Goal: Task Accomplishment & Management: Complete application form

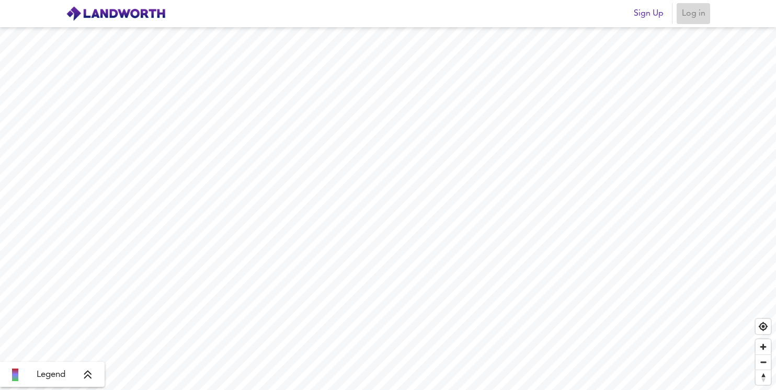
click at [697, 17] on span "Log in" at bounding box center [693, 13] width 25 height 15
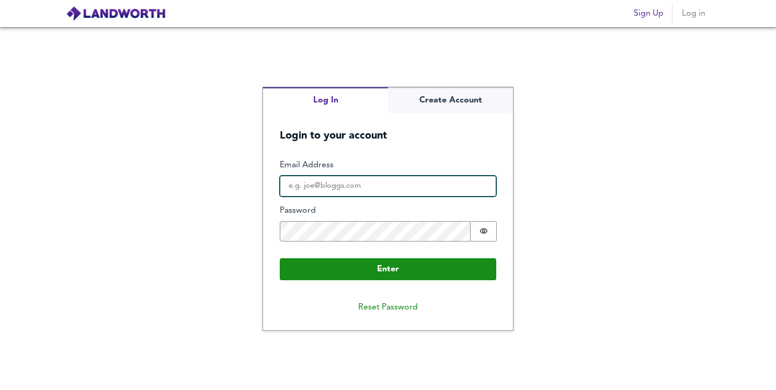
click at [350, 183] on input "Email Address" at bounding box center [388, 186] width 217 height 21
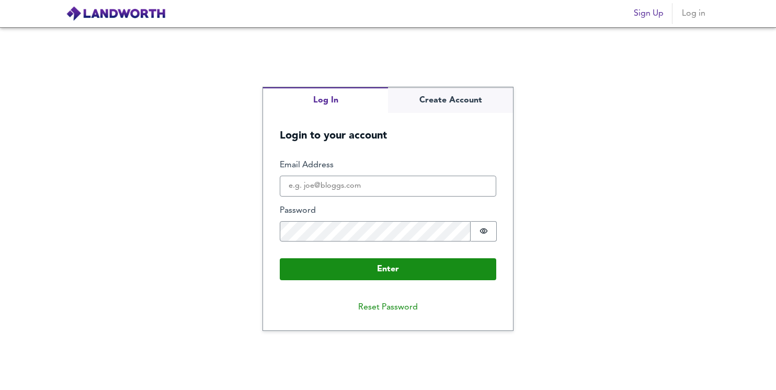
click at [0, 390] on nordpass-autofill-portal at bounding box center [0, 390] width 0 height 0
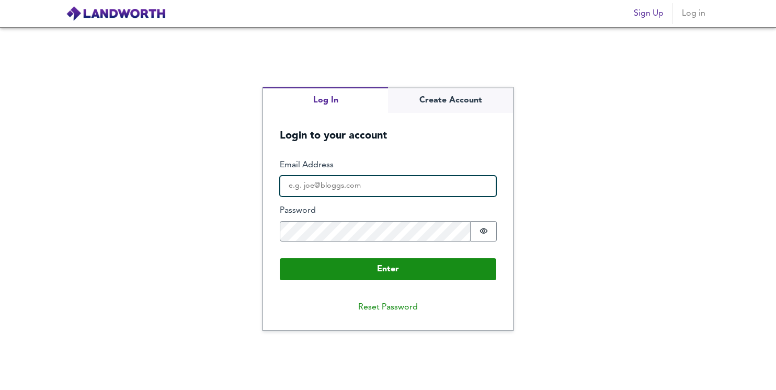
type input "harry@highbrook.co.uk"
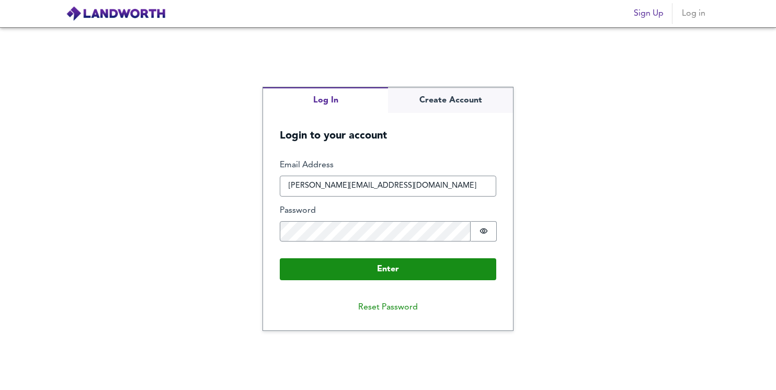
click at [471, 231] on nordpass-icon at bounding box center [471, 229] width 0 height 9
click at [541, 238] on div "Log In Create Account Login to your account Enter Email Address harry@highbrook…" at bounding box center [388, 208] width 776 height 363
click at [471, 229] on nordpass-icon at bounding box center [471, 229] width 0 height 9
click at [496, 188] on nordpass-icon at bounding box center [496, 184] width 0 height 9
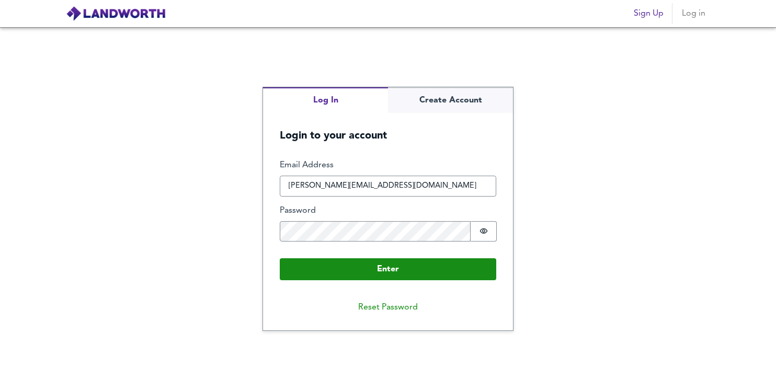
click at [380, 158] on form "Enter Email Address harry@highbrook.co.uk Password Password is hidden Buffer En…" at bounding box center [388, 220] width 250 height 154
click at [471, 232] on nordpass-icon at bounding box center [471, 229] width 0 height 9
click at [0, 390] on nordpass-autofill-portal at bounding box center [0, 390] width 0 height 0
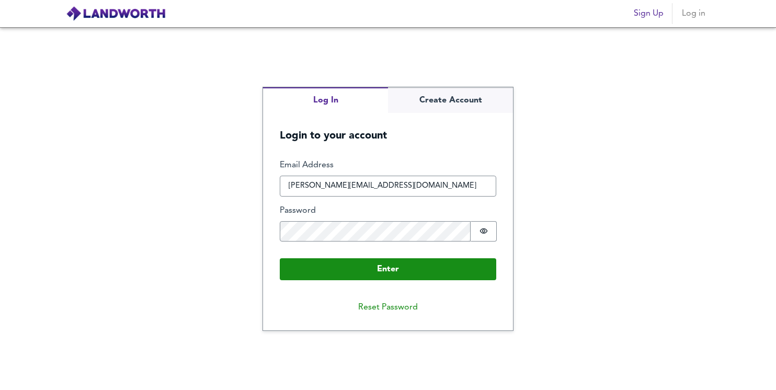
click at [0, 390] on nordpass-autofill-portal at bounding box center [0, 390] width 0 height 0
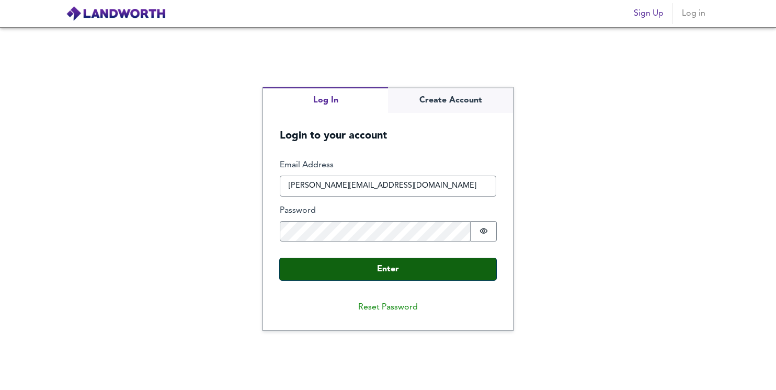
click at [386, 268] on button "Enter" at bounding box center [388, 269] width 217 height 22
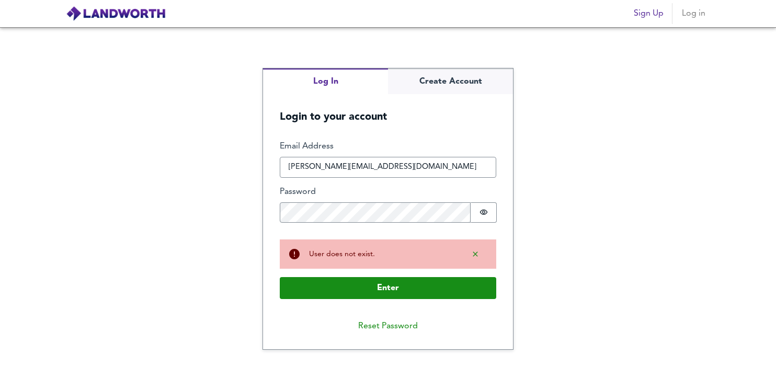
click at [0, 390] on nordpass-portal at bounding box center [0, 390] width 0 height 0
click at [496, 170] on nordpass-icon at bounding box center [496, 166] width 0 height 9
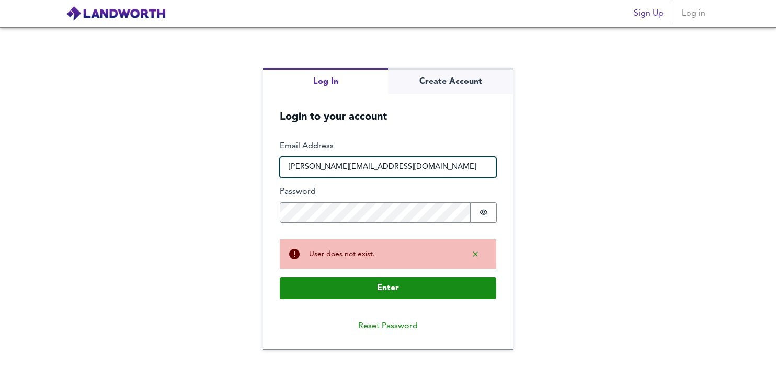
click at [305, 165] on input "harry@highbrook.co.uk" at bounding box center [388, 167] width 217 height 21
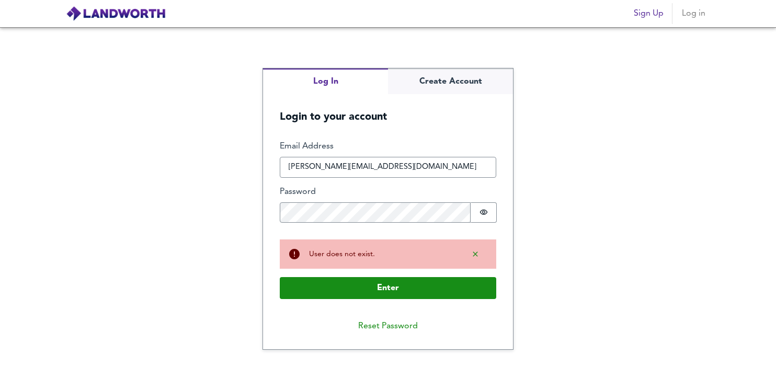
click at [613, 54] on div "Log In Create Account Login to your account Enter Email Address harry@highbrook…" at bounding box center [388, 208] width 776 height 363
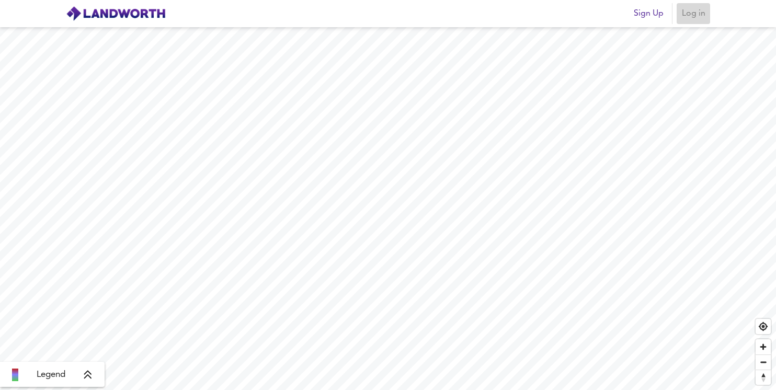
click at [690, 14] on span "Log in" at bounding box center [693, 13] width 25 height 15
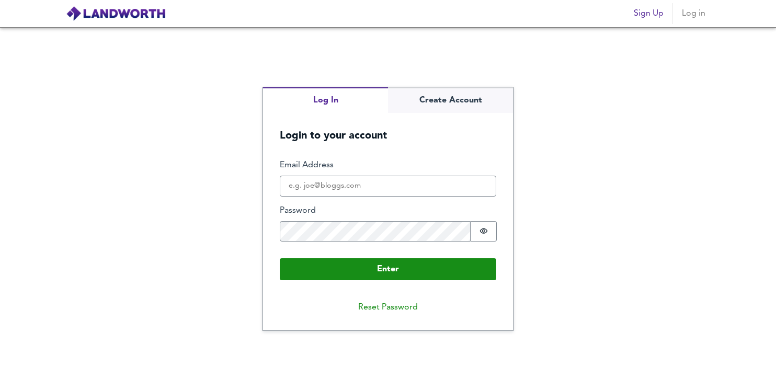
click at [496, 187] on nordpass-icon at bounding box center [496, 184] width 0 height 9
click at [645, 160] on div "Log In Create Account Login to your account Enter Email Address Password Passwo…" at bounding box center [388, 208] width 776 height 363
click at [332, 100] on button "Log In" at bounding box center [325, 100] width 125 height 26
click at [471, 230] on nordpass-icon at bounding box center [471, 229] width 0 height 9
click at [0, 390] on nordpass-autofill-portal at bounding box center [0, 390] width 0 height 0
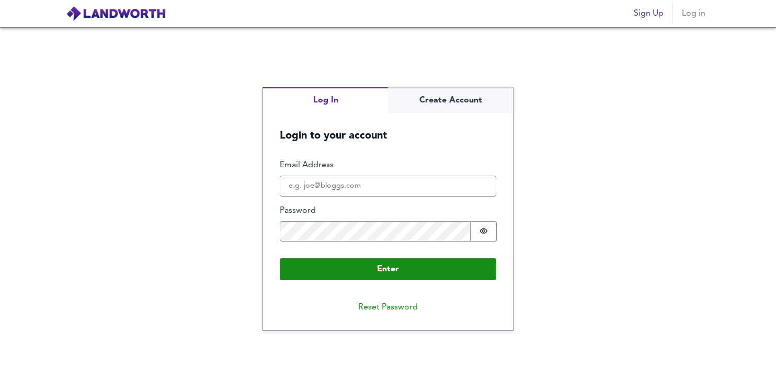
click at [548, 108] on div "Log In Create Account Login to your account Enter Email Address Password Passwo…" at bounding box center [388, 208] width 776 height 363
click at [697, 15] on span "Log in" at bounding box center [693, 13] width 25 height 15
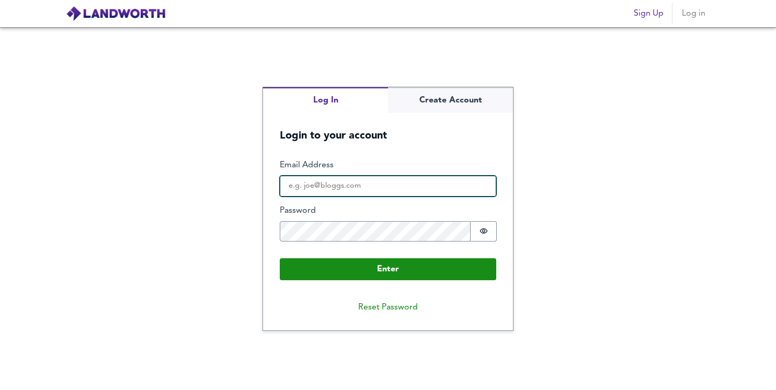
click at [334, 188] on input "Email Address" at bounding box center [388, 186] width 217 height 21
click at [416, 183] on input "Email Address" at bounding box center [388, 186] width 217 height 21
type input "[EMAIL_ADDRESS][DOMAIN_NAME]"
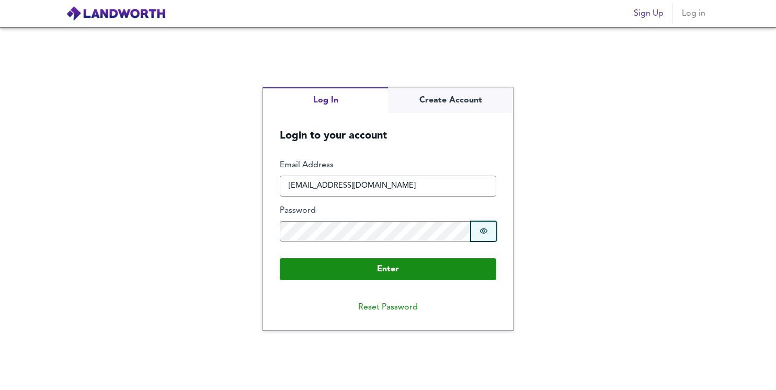
click at [485, 230] on icon "Show password" at bounding box center [484, 231] width 8 height 5
click at [275, 230] on form "Enter Email Address [EMAIL_ADDRESS][DOMAIN_NAME] Password Password is shown Buf…" at bounding box center [388, 220] width 250 height 154
click at [543, 191] on div "Log In Create Account Login to your account Enter Email Address [EMAIL_ADDRESS]…" at bounding box center [388, 208] width 776 height 363
click at [434, 96] on div "Log In Create Account Login to your account Enter Email Address [EMAIL_ADDRESS]…" at bounding box center [388, 208] width 250 height 243
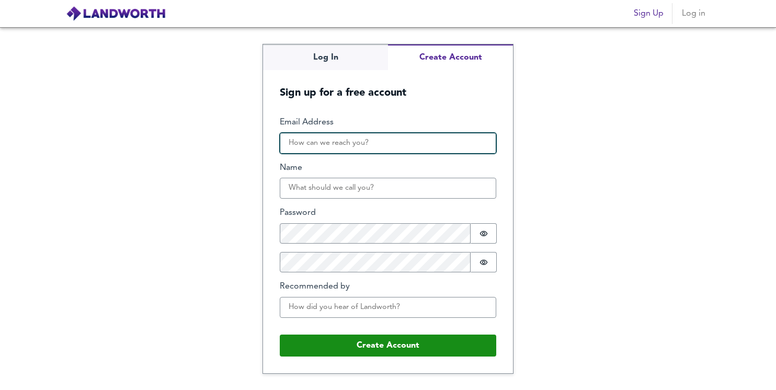
click at [361, 147] on input "Email Address" at bounding box center [388, 143] width 217 height 21
type input "[EMAIL_ADDRESS][DOMAIN_NAME]"
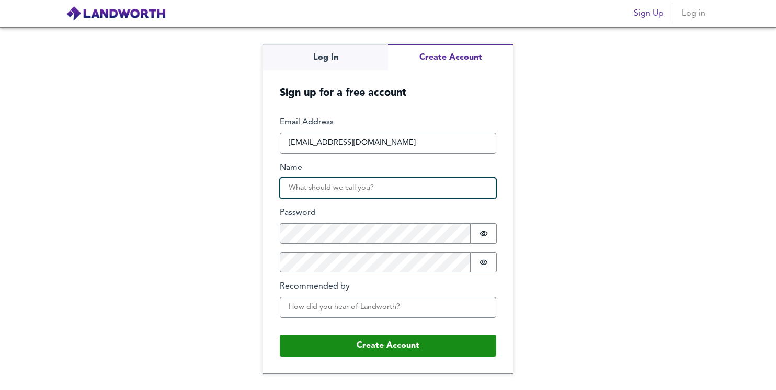
click at [359, 189] on input "Name" at bounding box center [388, 188] width 217 height 21
type input "Lauren"
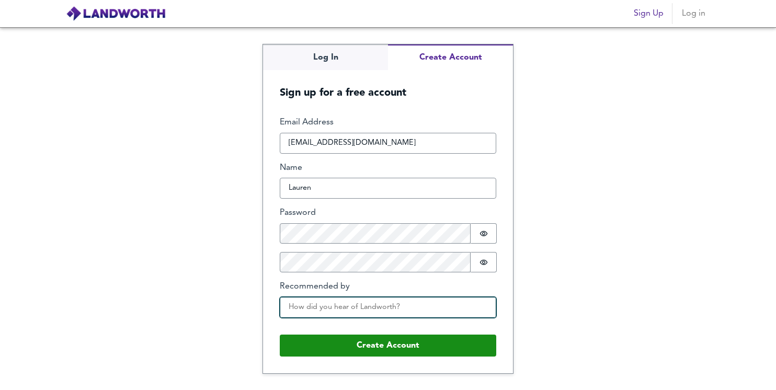
click at [343, 305] on input "Recommended by" at bounding box center [388, 307] width 217 height 21
type input "F"
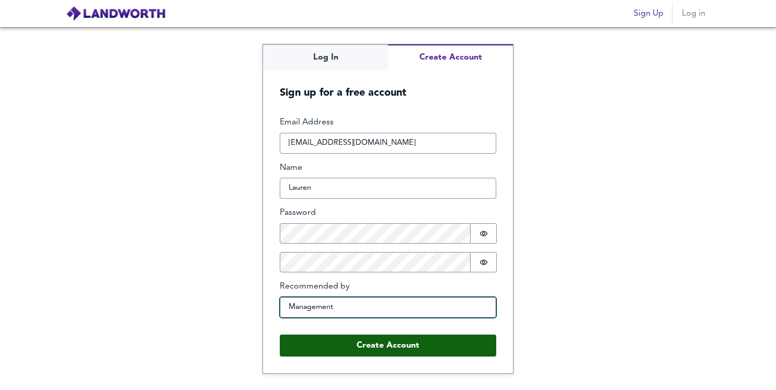
type input "Management"
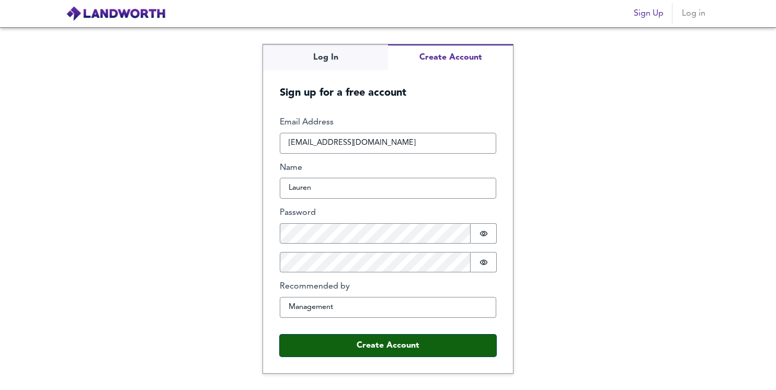
click at [367, 346] on button "Create Account" at bounding box center [388, 346] width 217 height 22
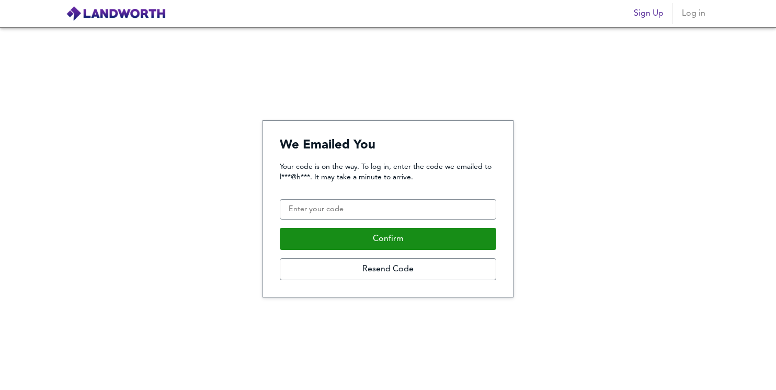
click at [0, 390] on nordpass-portal at bounding box center [0, 390] width 0 height 0
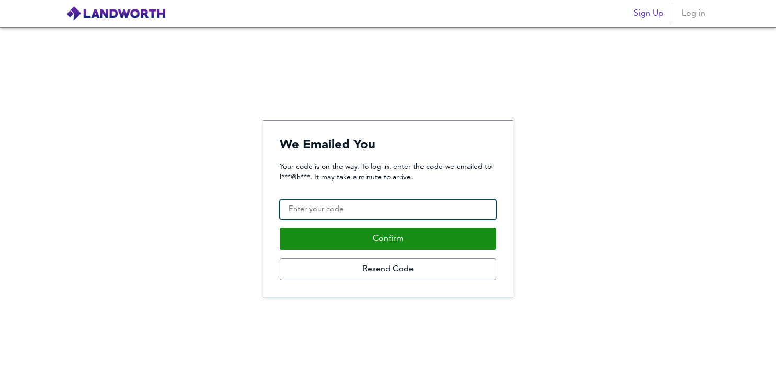
click at [388, 201] on input "Confirmation Code" at bounding box center [388, 209] width 217 height 21
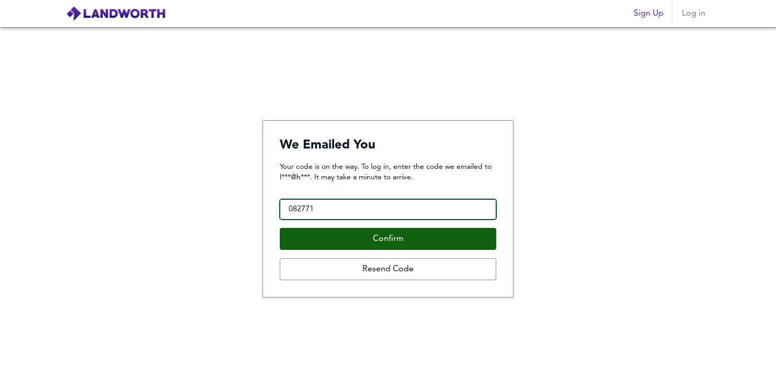
type input "082771"
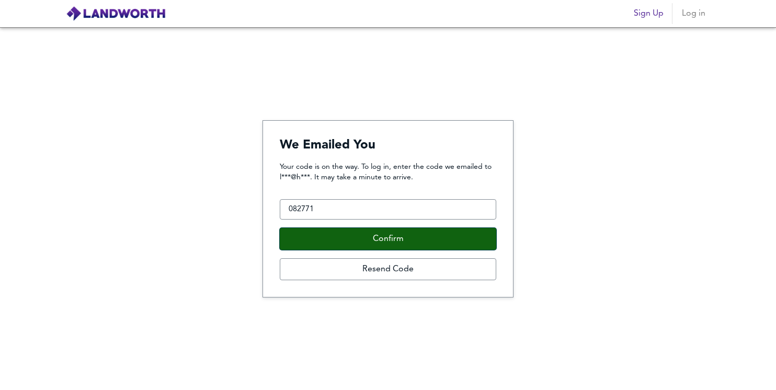
click at [376, 239] on button "Confirm" at bounding box center [388, 239] width 217 height 22
